Goal: Information Seeking & Learning: Understand process/instructions

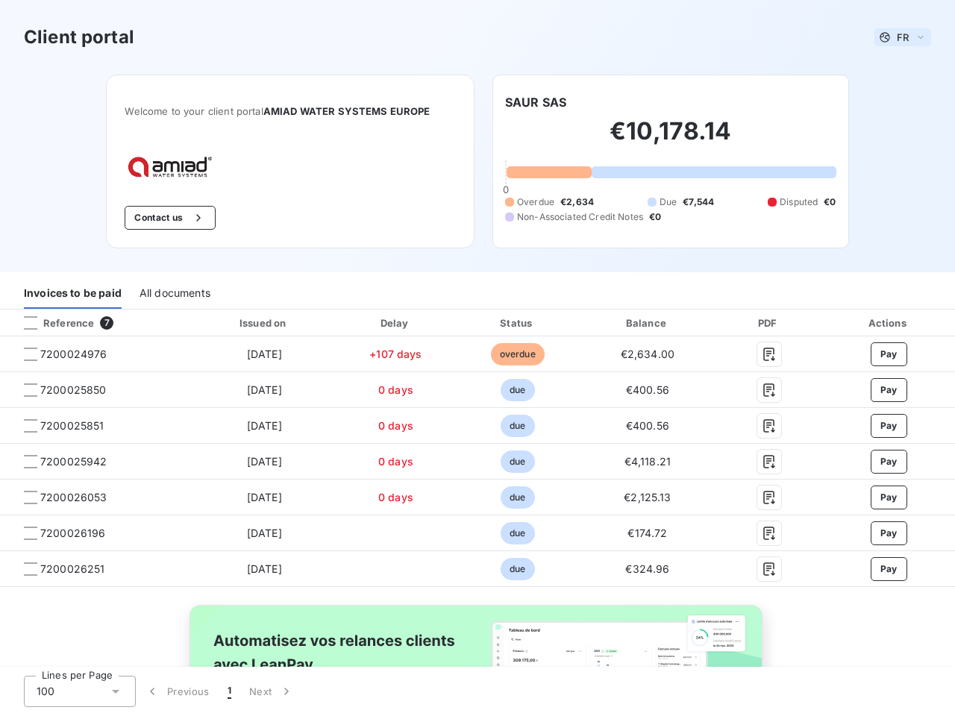
click at [897, 37] on span "FR" at bounding box center [903, 37] width 12 height 12
click at [162, 218] on button "Contact us" at bounding box center [170, 218] width 90 height 24
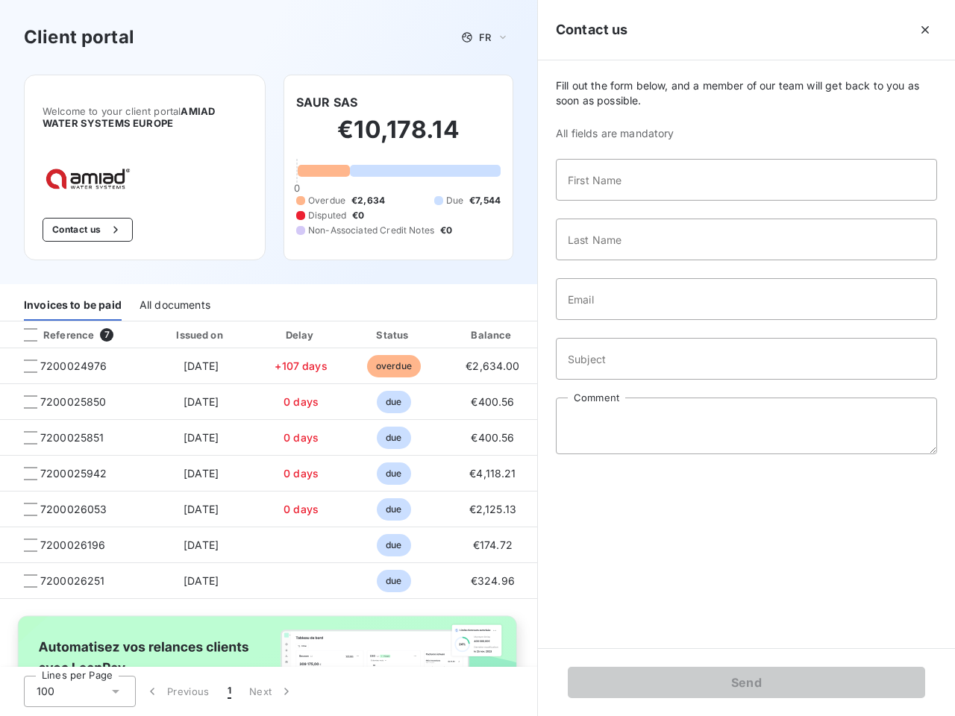
click at [72, 293] on div "Invoices to be paid" at bounding box center [73, 305] width 98 height 31
click at [174, 293] on div "All documents" at bounding box center [175, 305] width 71 height 31
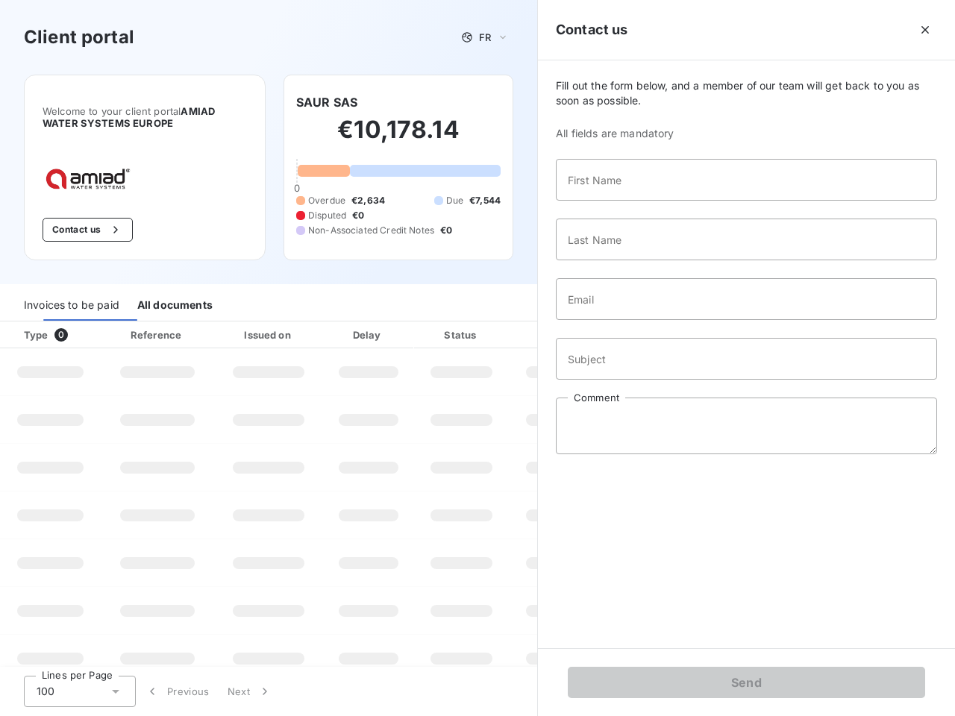
click at [95, 323] on th "Type 0" at bounding box center [50, 335] width 101 height 27
click at [31, 323] on th "Type 0" at bounding box center [50, 335] width 101 height 27
